Goal: Task Accomplishment & Management: Use online tool/utility

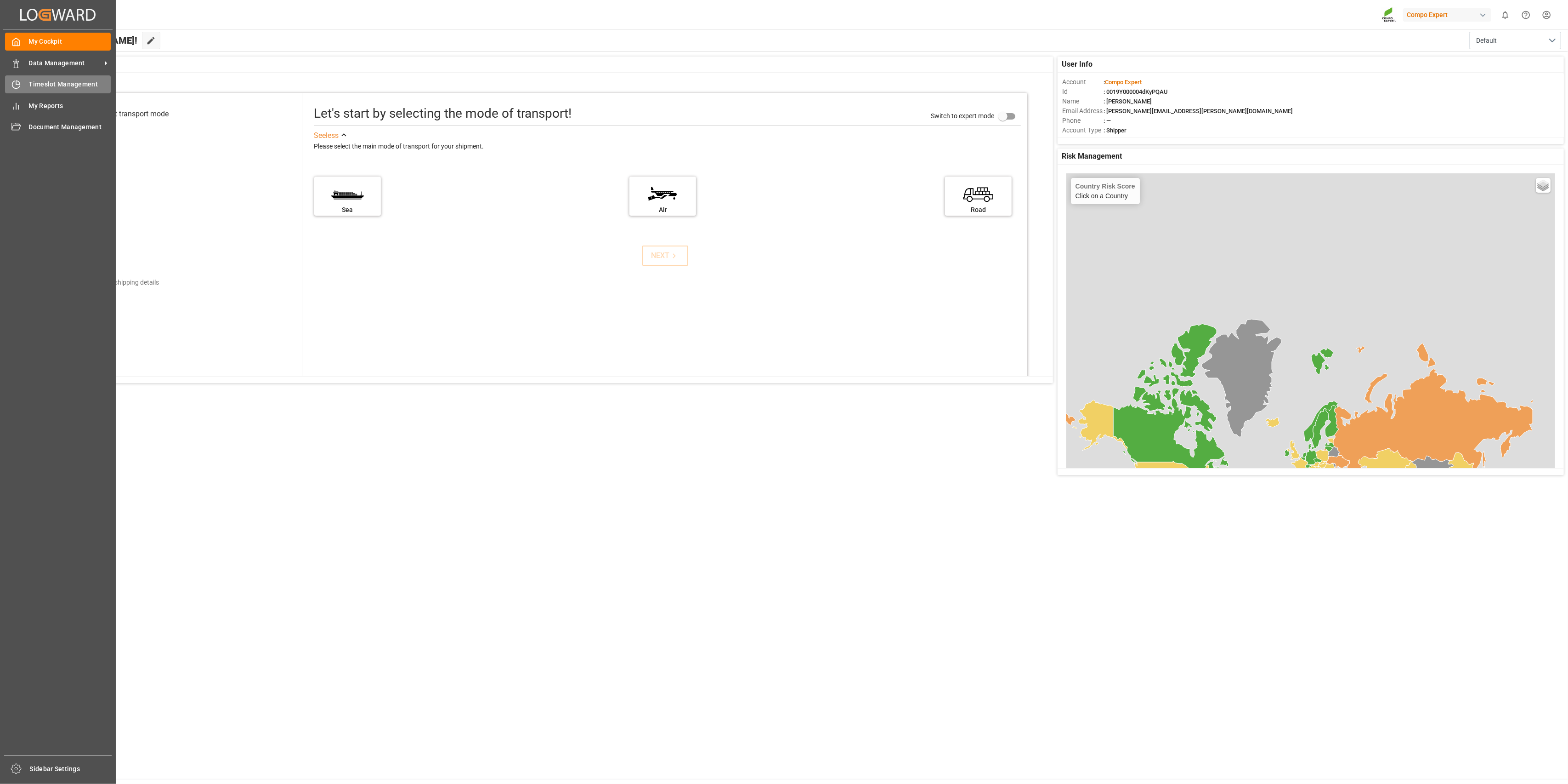
click at [10, 90] on div "Timeslot Management Timeslot Management" at bounding box center [57, 84] width 106 height 18
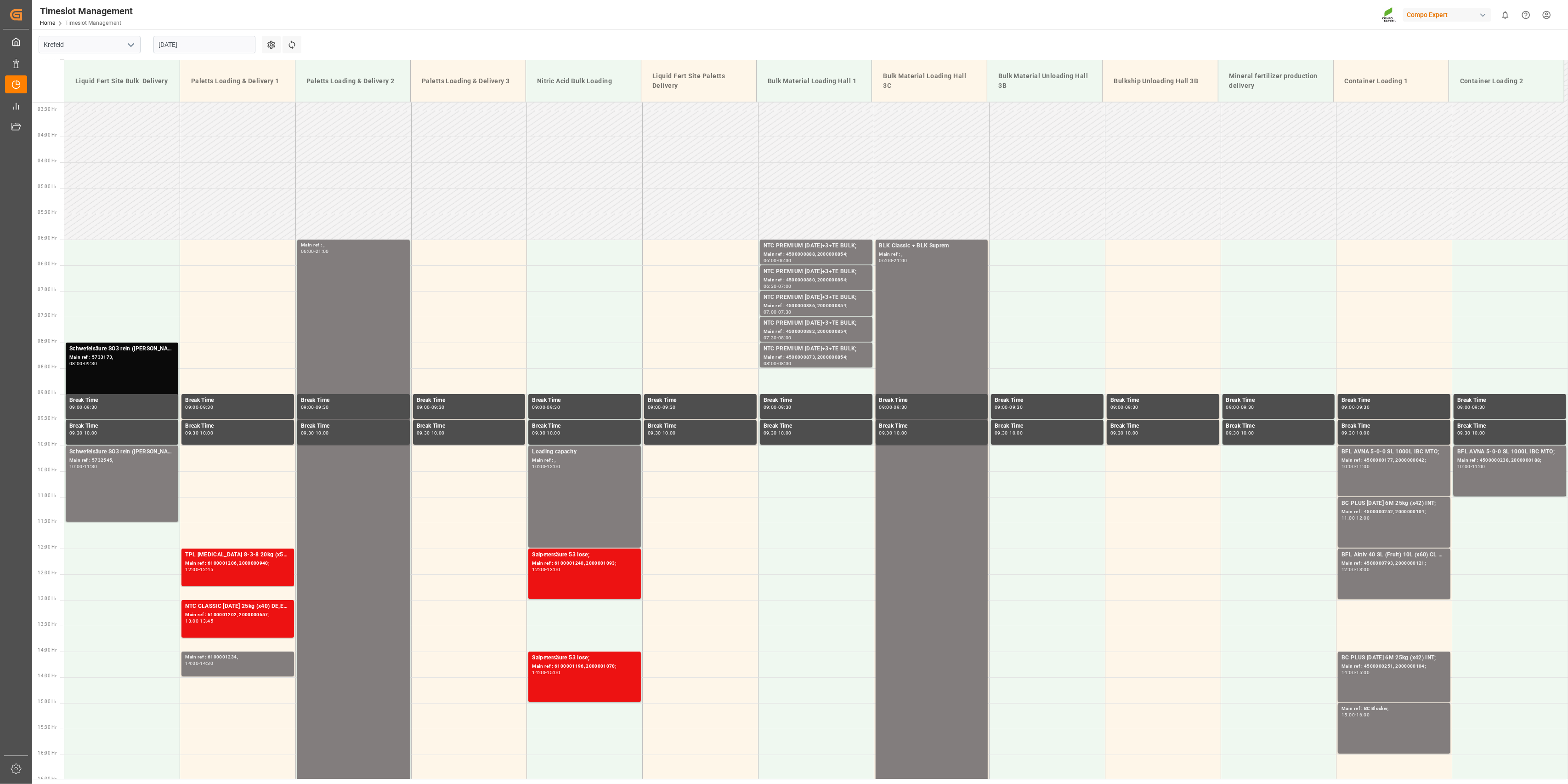
scroll to position [171, 0]
click at [198, 48] on input "[DATE]" at bounding box center [204, 44] width 102 height 18
click at [203, 155] on span "20" at bounding box center [201, 154] width 6 height 7
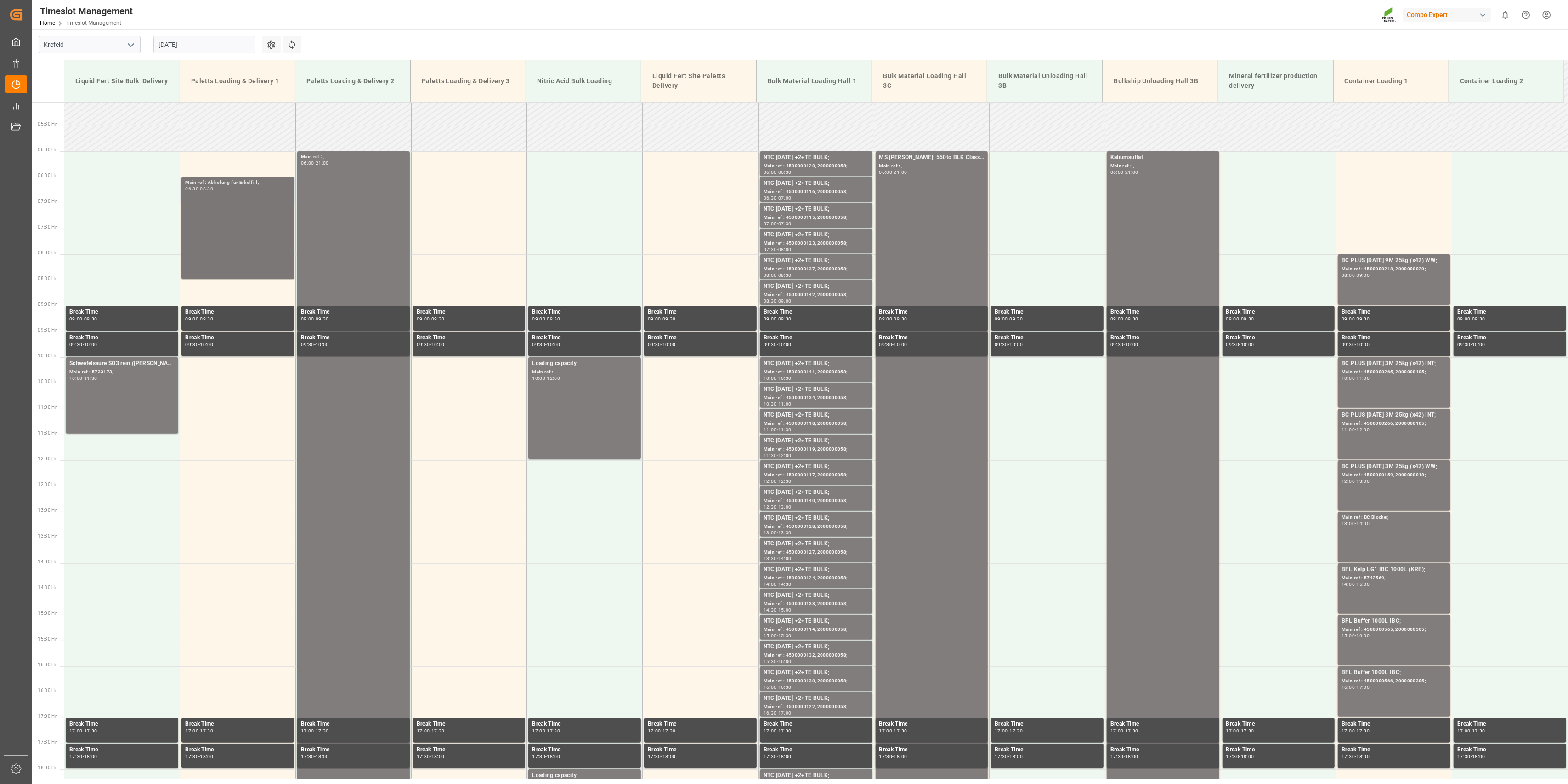
scroll to position [253, 0]
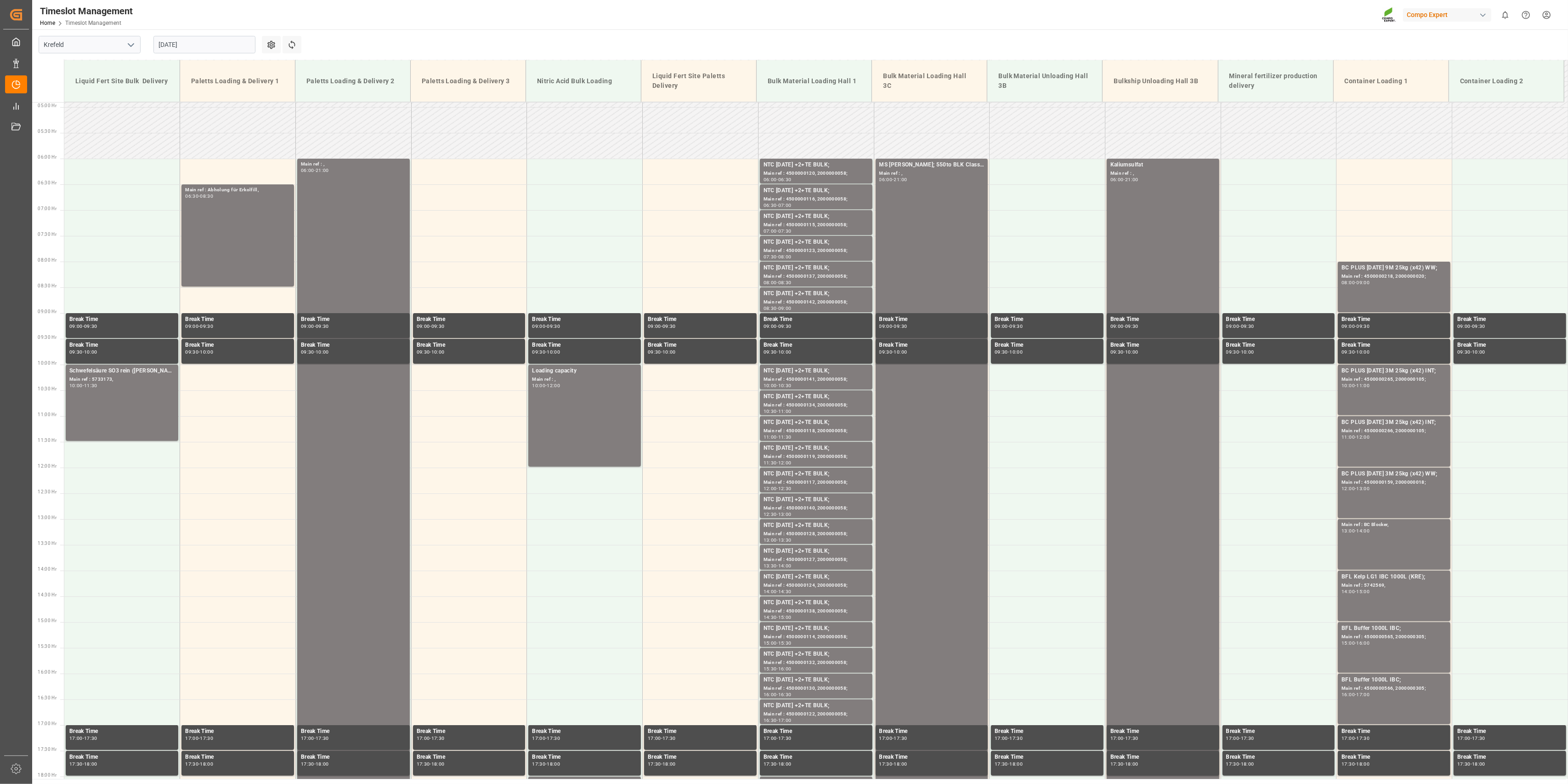
click at [198, 33] on div "[DATE]" at bounding box center [205, 44] width 115 height 31
click at [199, 46] on input "[DATE]" at bounding box center [204, 44] width 102 height 18
click at [187, 151] on div "19" at bounding box center [184, 154] width 12 height 11
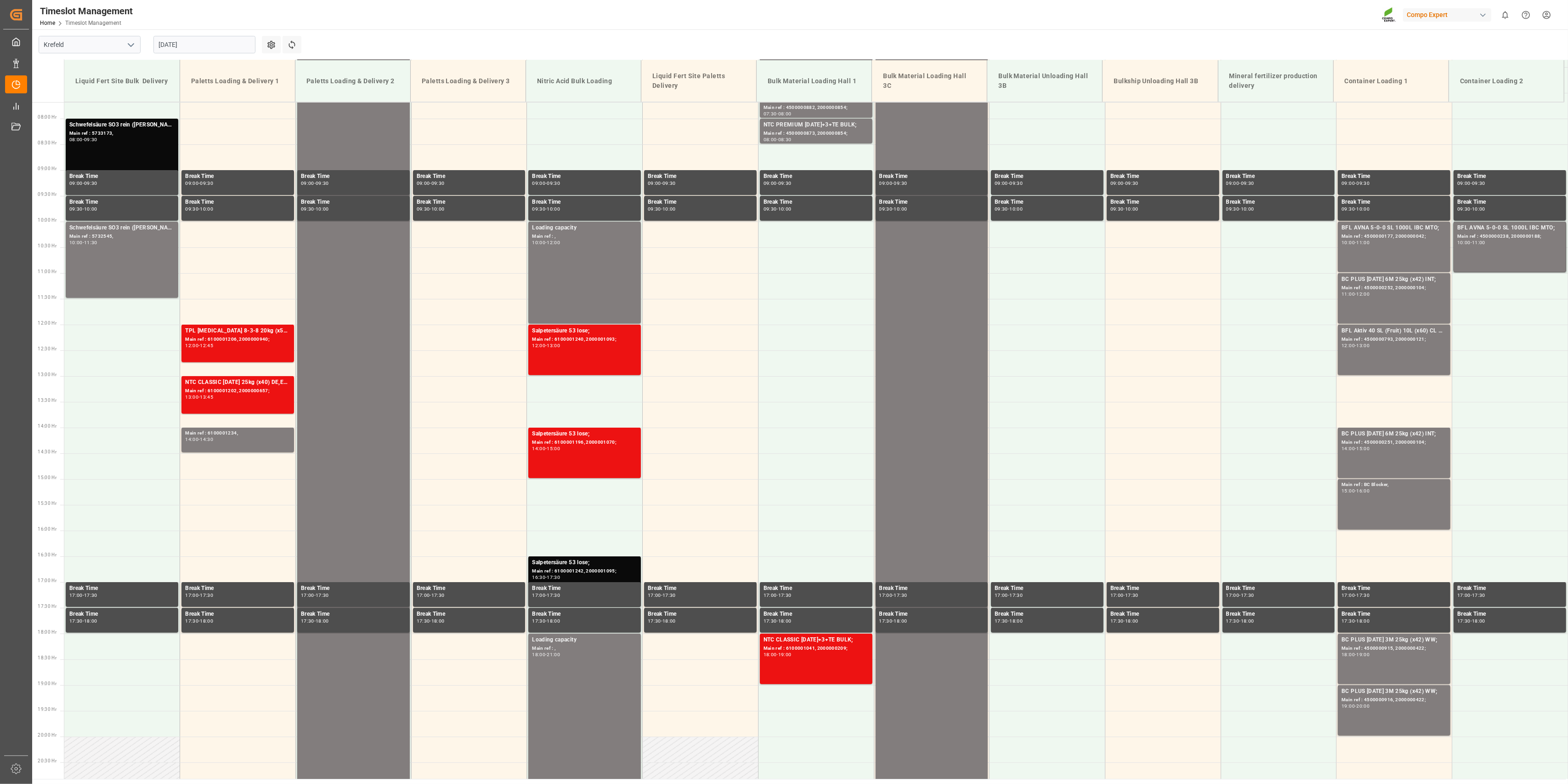
scroll to position [416, 0]
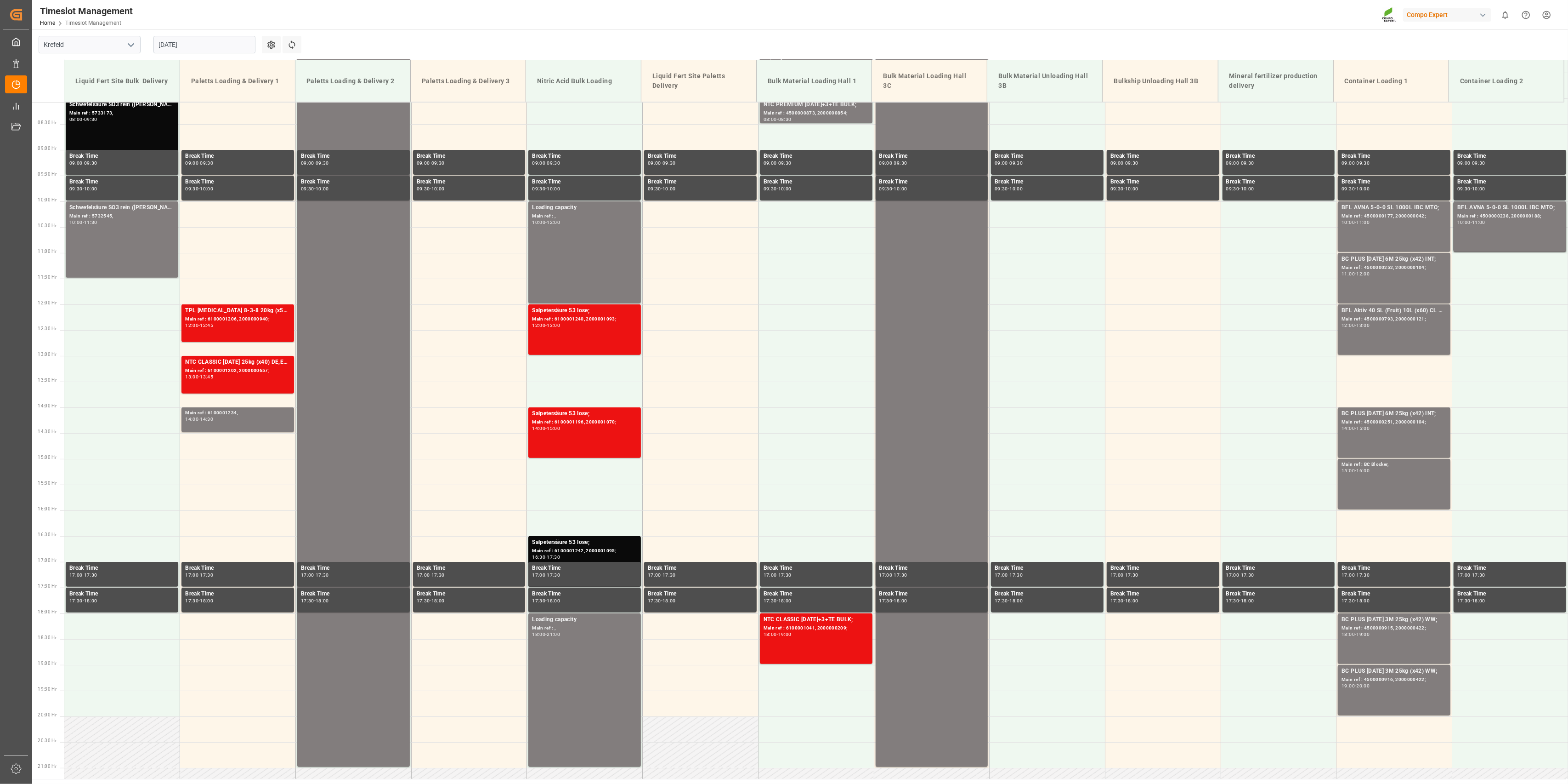
click at [217, 38] on input "[DATE]" at bounding box center [204, 44] width 102 height 18
click at [203, 158] on div "20" at bounding box center [202, 154] width 12 height 11
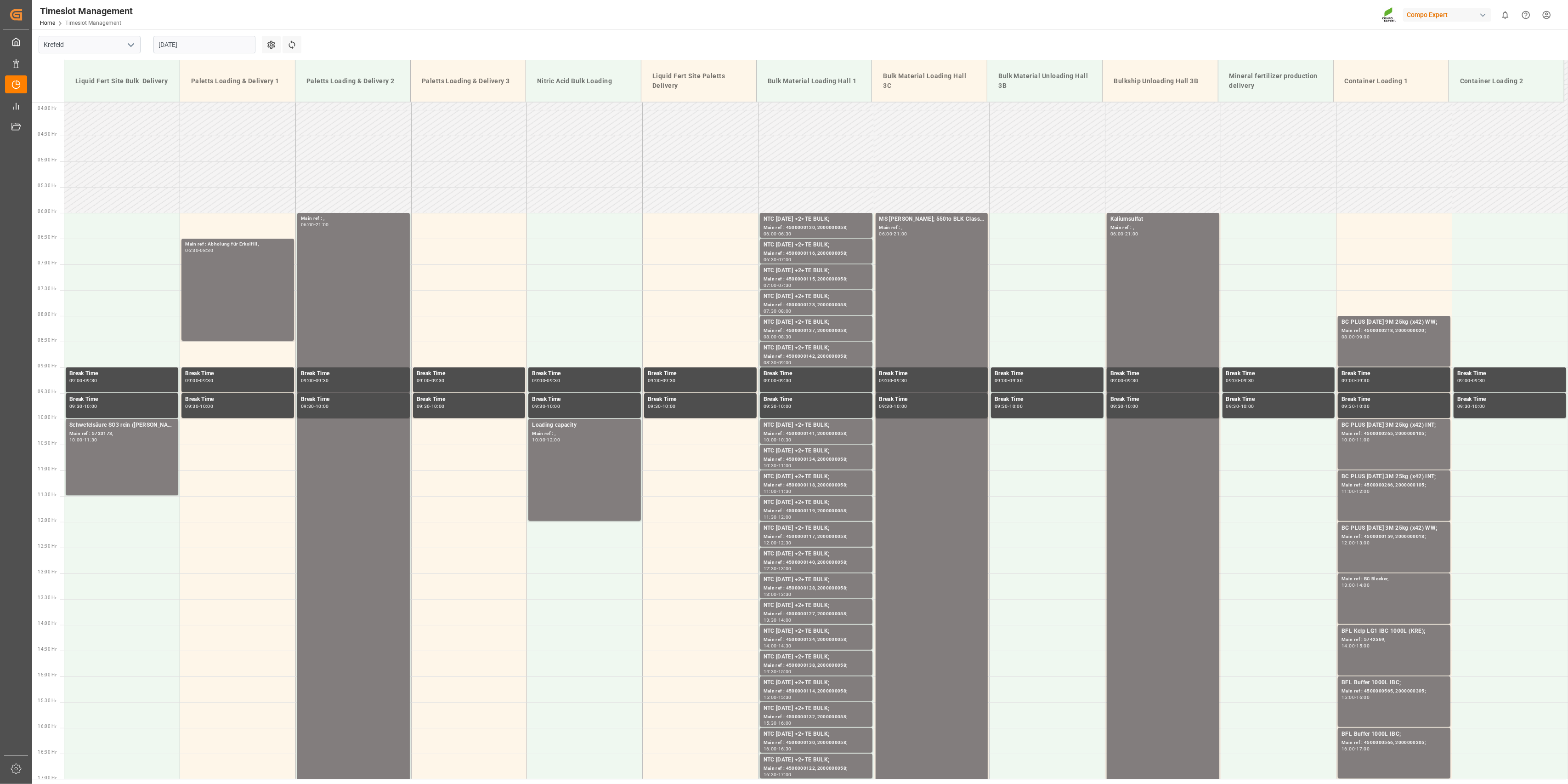
scroll to position [192, 0]
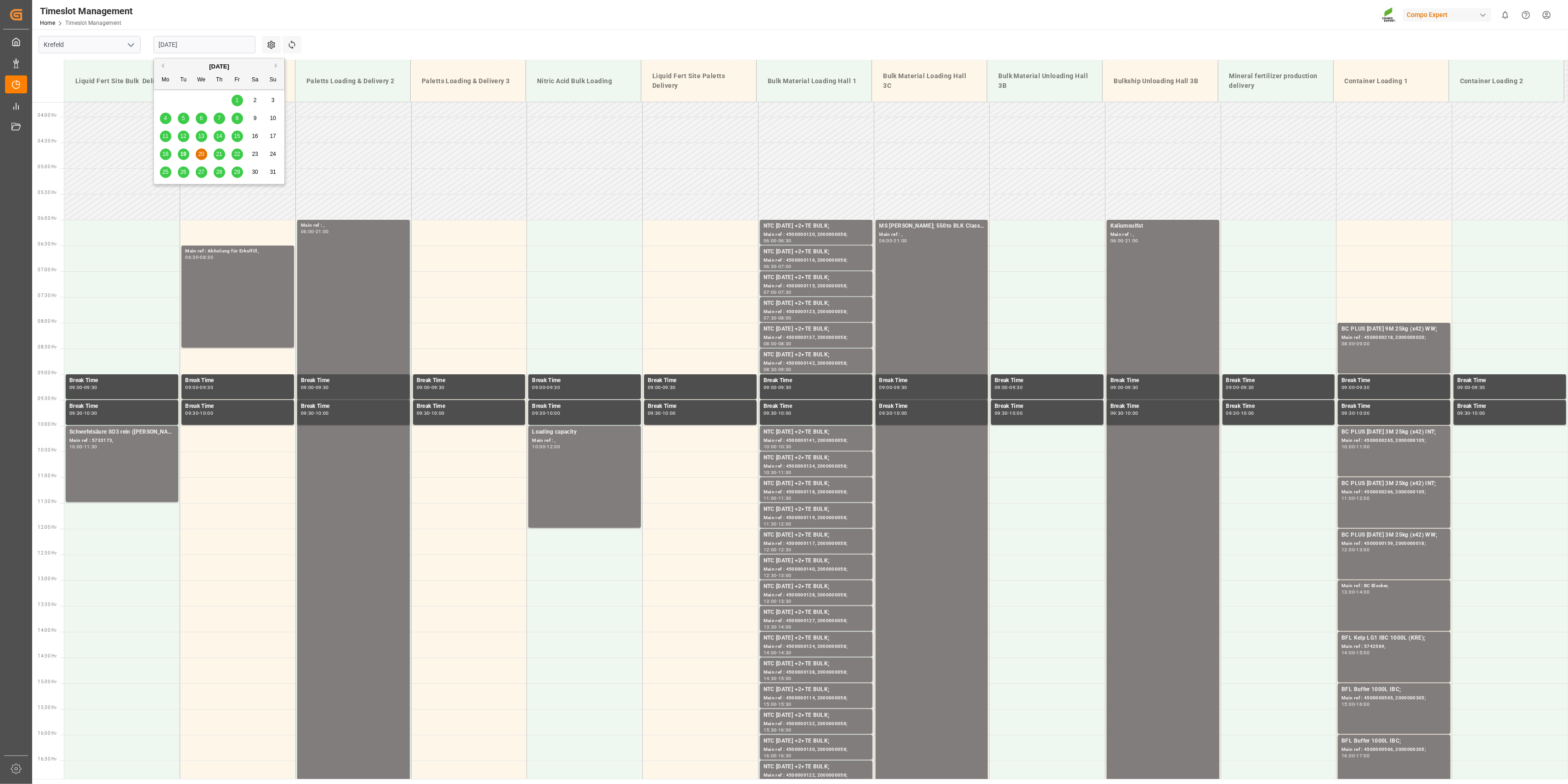
click at [206, 42] on input "[DATE]" at bounding box center [204, 44] width 102 height 18
click at [181, 153] on span "19" at bounding box center [183, 154] width 6 height 7
